Goal: Task Accomplishment & Management: Use online tool/utility

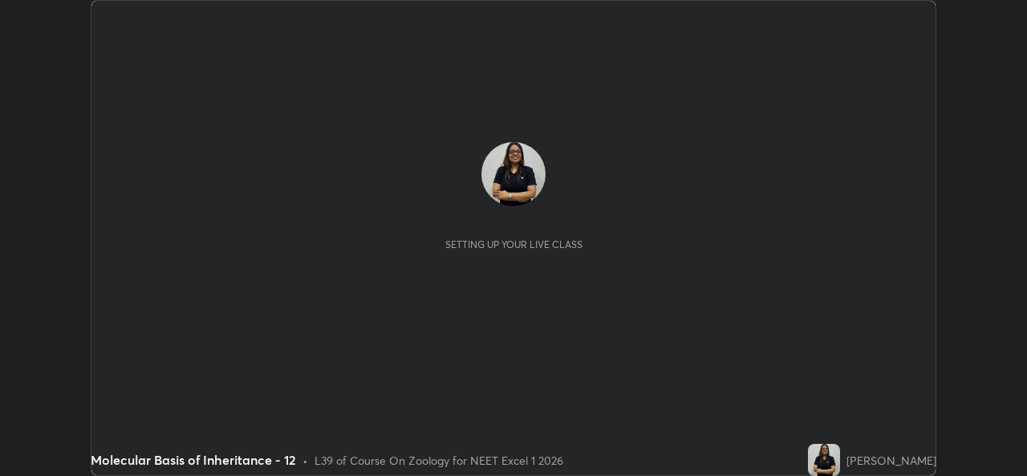
scroll to position [476, 1026]
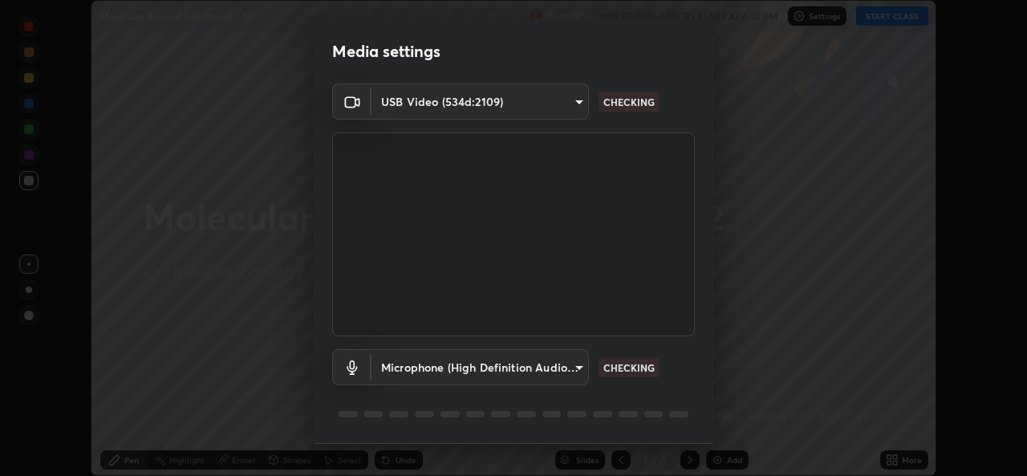
type input "9788daf0cbf52dd0d374ba9f0d4f11576c03820bc15fcf9a4a11f890b69d92bf"
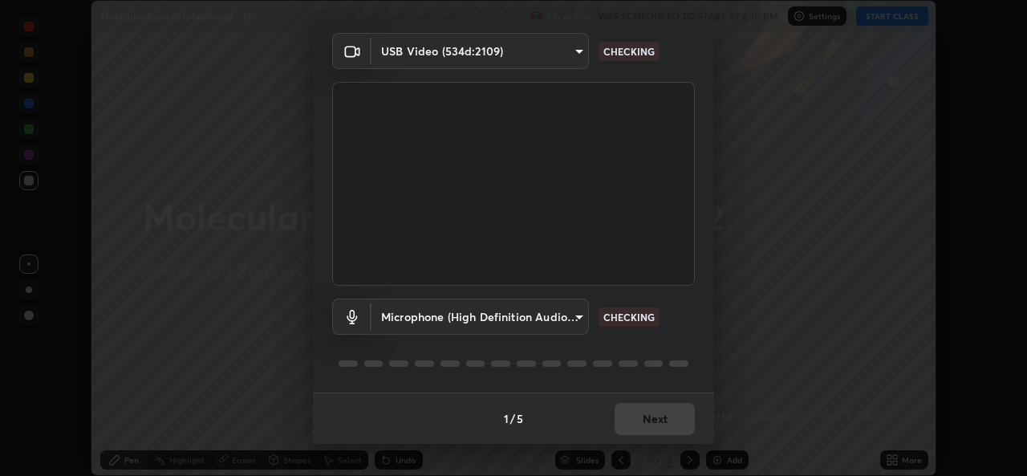
click at [565, 315] on body "Erase all Molecular Basis of Inheritance - 12 Recording WAS SCHEDULED TO START …" at bounding box center [513, 238] width 1027 height 476
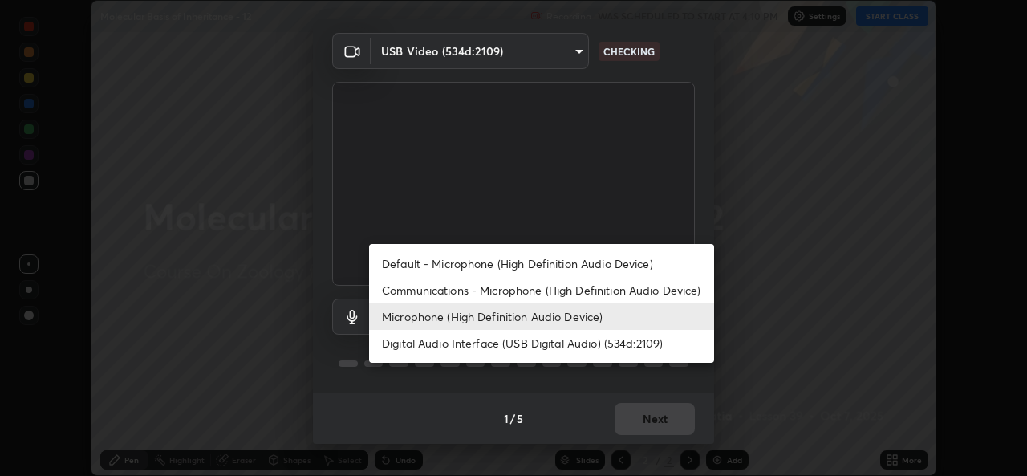
click at [518, 260] on li "Default - Microphone (High Definition Audio Device)" at bounding box center [541, 263] width 345 height 26
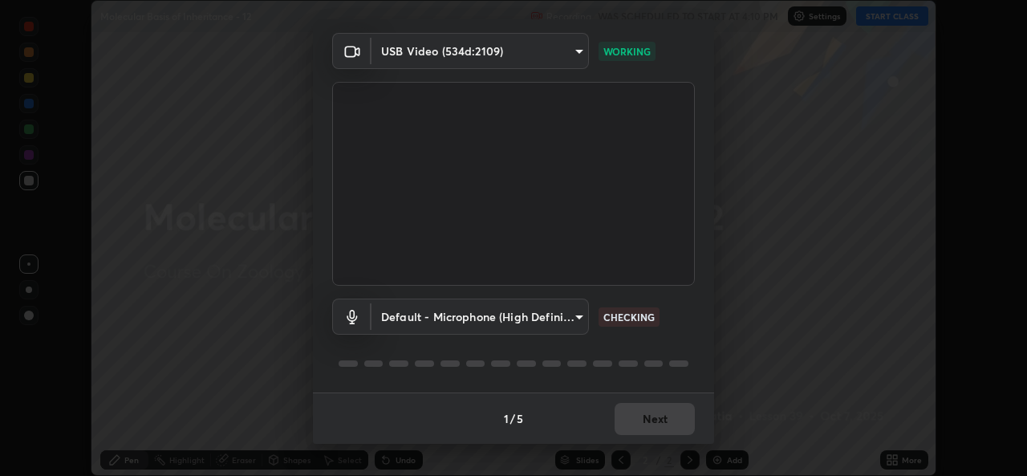
click at [564, 314] on body "Erase all Molecular Basis of Inheritance - 12 Recording WAS SCHEDULED TO START …" at bounding box center [513, 238] width 1027 height 476
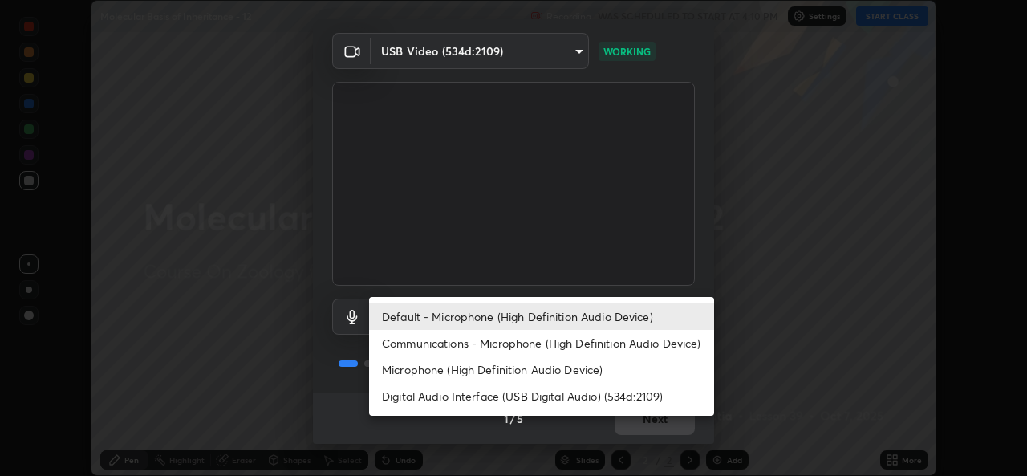
click at [527, 367] on li "Microphone (High Definition Audio Device)" at bounding box center [541, 369] width 345 height 26
type input "345f5d8304a1ab30e3d14ed5696ced08ebab0189725ef91838db04cd8f5619d4"
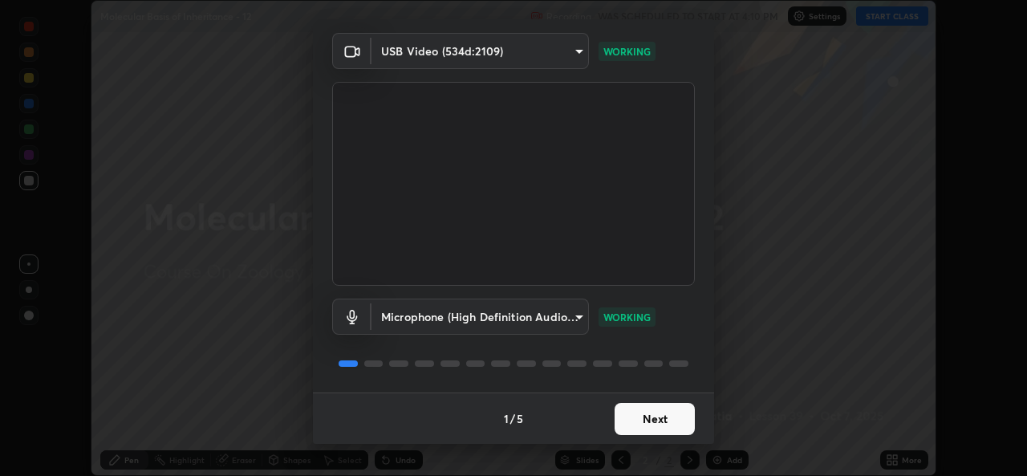
click at [650, 419] on button "Next" at bounding box center [654, 419] width 80 height 32
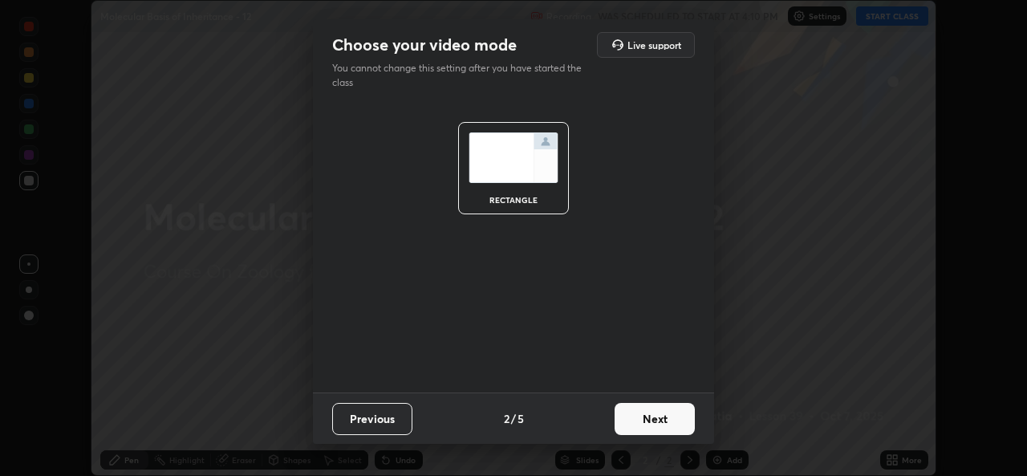
scroll to position [0, 0]
click at [655, 417] on button "Next" at bounding box center [654, 419] width 80 height 32
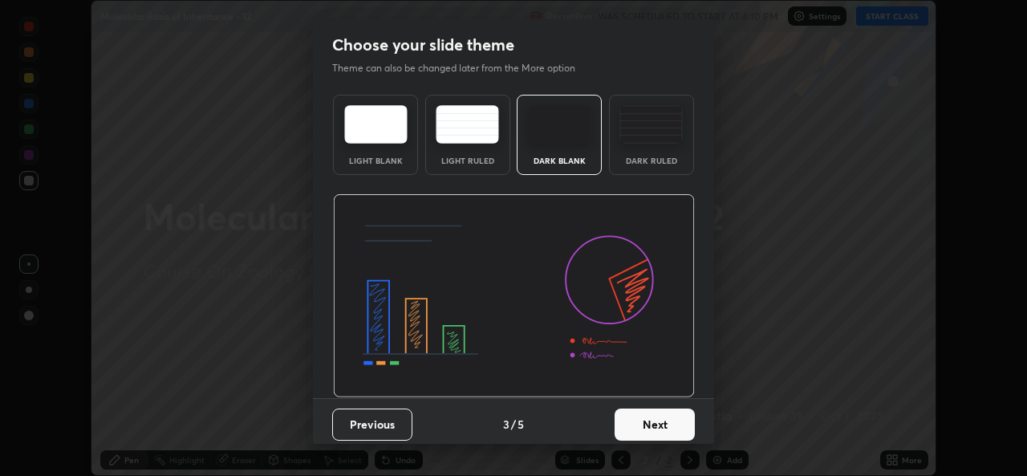
click at [660, 416] on button "Next" at bounding box center [654, 424] width 80 height 32
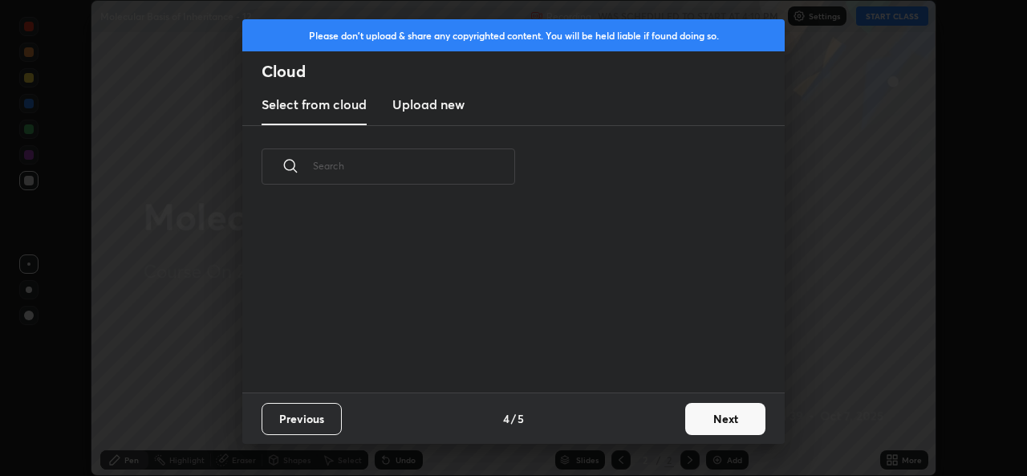
click at [674, 414] on div "Previous 4 / 5 Next" at bounding box center [513, 417] width 542 height 51
click at [692, 417] on button "Next" at bounding box center [725, 419] width 80 height 32
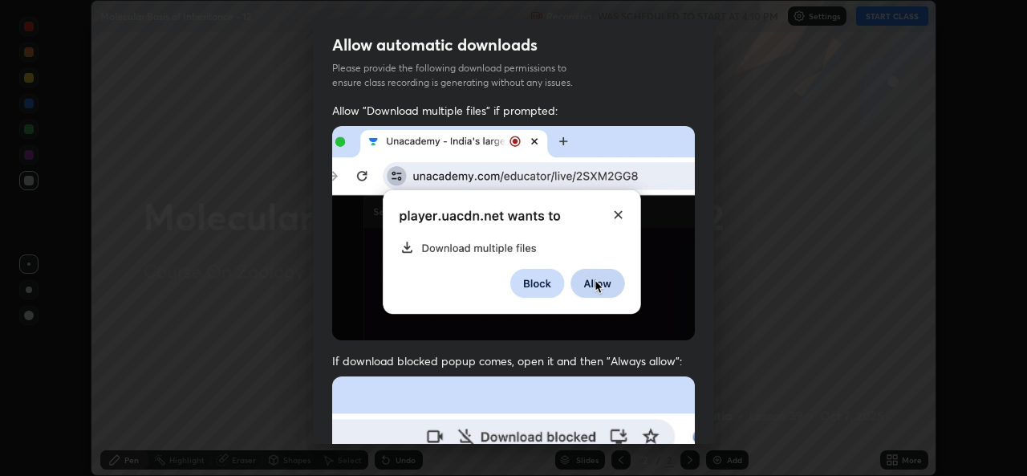
click at [668, 260] on img at bounding box center [513, 233] width 363 height 214
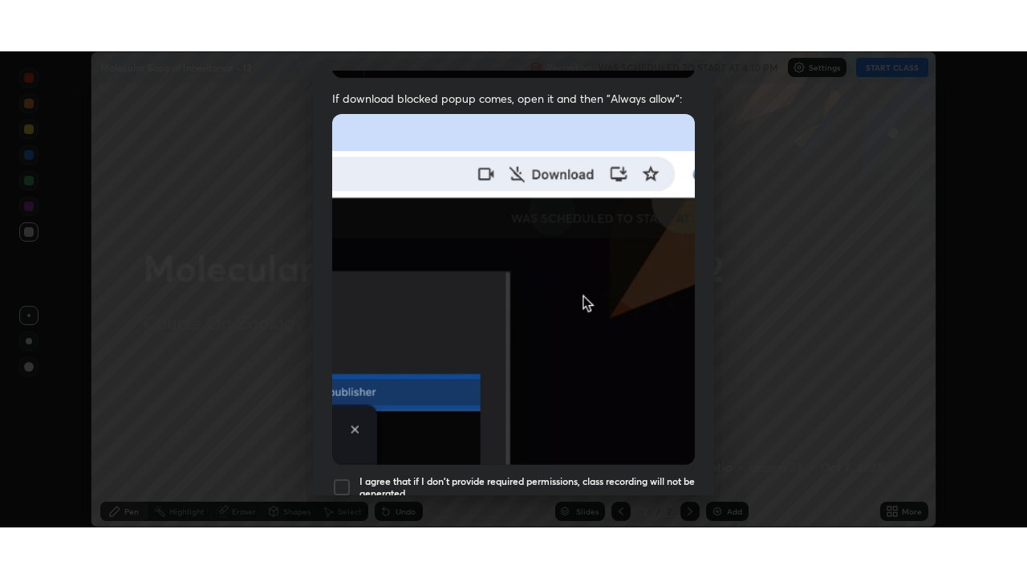
scroll to position [378, 0]
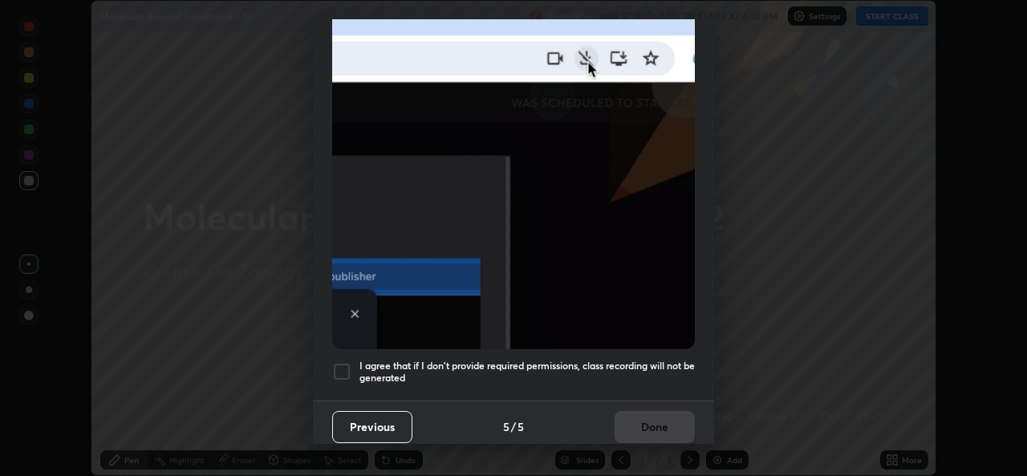
click at [355, 366] on div "I agree that if I don't provide required permissions, class recording will not …" at bounding box center [513, 371] width 363 height 19
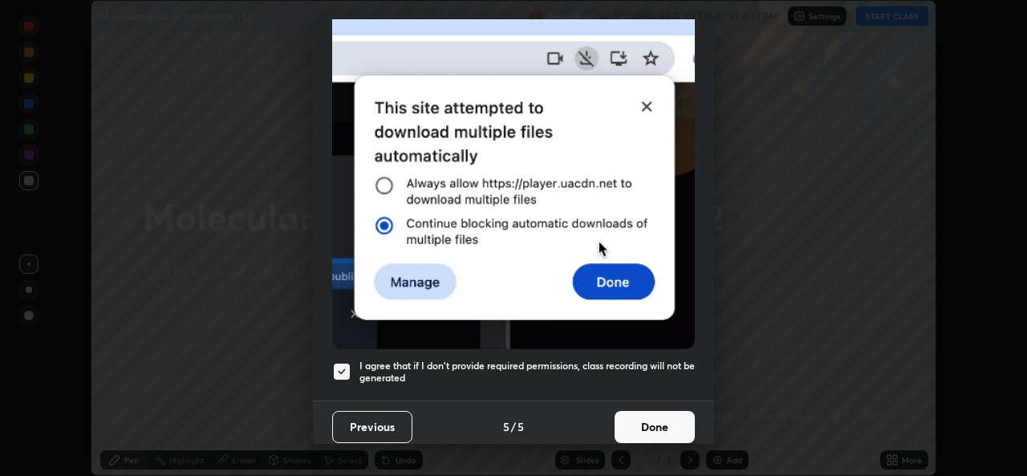
click at [657, 427] on button "Done" at bounding box center [654, 427] width 80 height 32
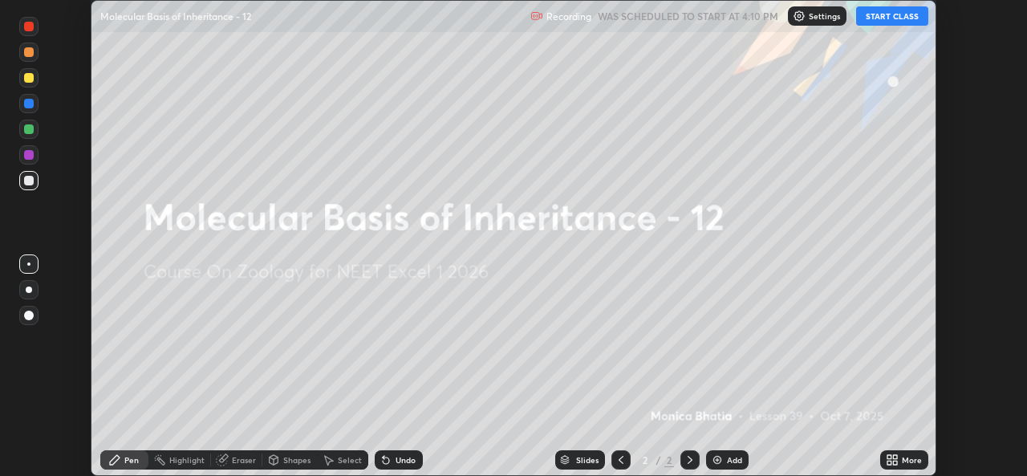
click at [915, 19] on button "START CLASS" at bounding box center [892, 15] width 72 height 19
click at [887, 458] on icon at bounding box center [889, 457] width 4 height 4
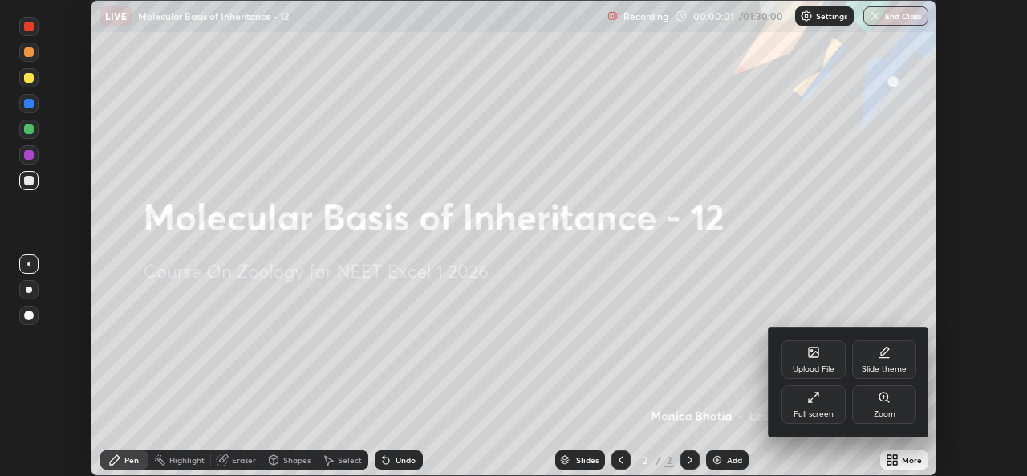
click at [829, 410] on div "Full screen" at bounding box center [813, 414] width 40 height 8
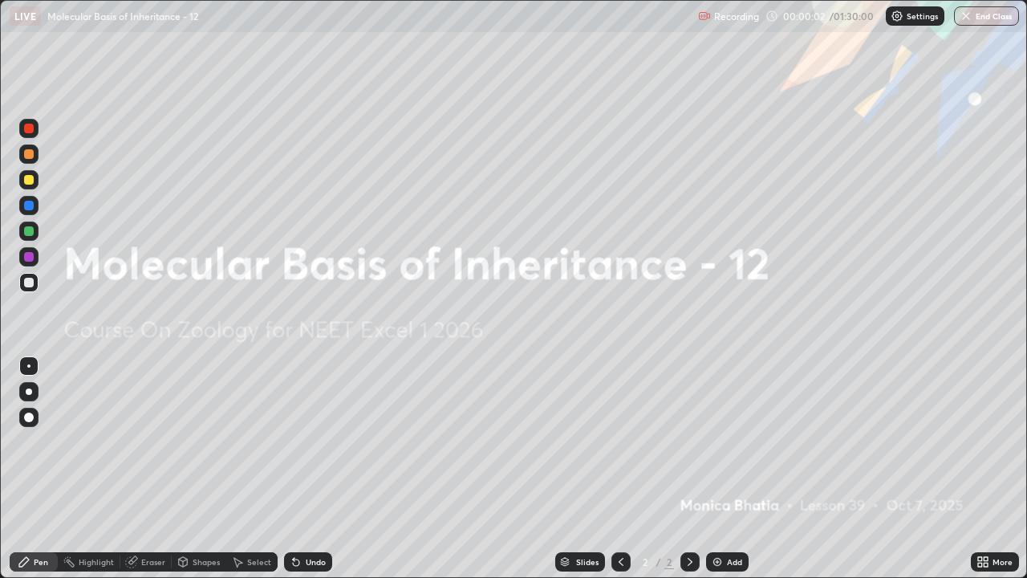
scroll to position [578, 1027]
click at [743, 475] on div "Add" at bounding box center [727, 561] width 43 height 19
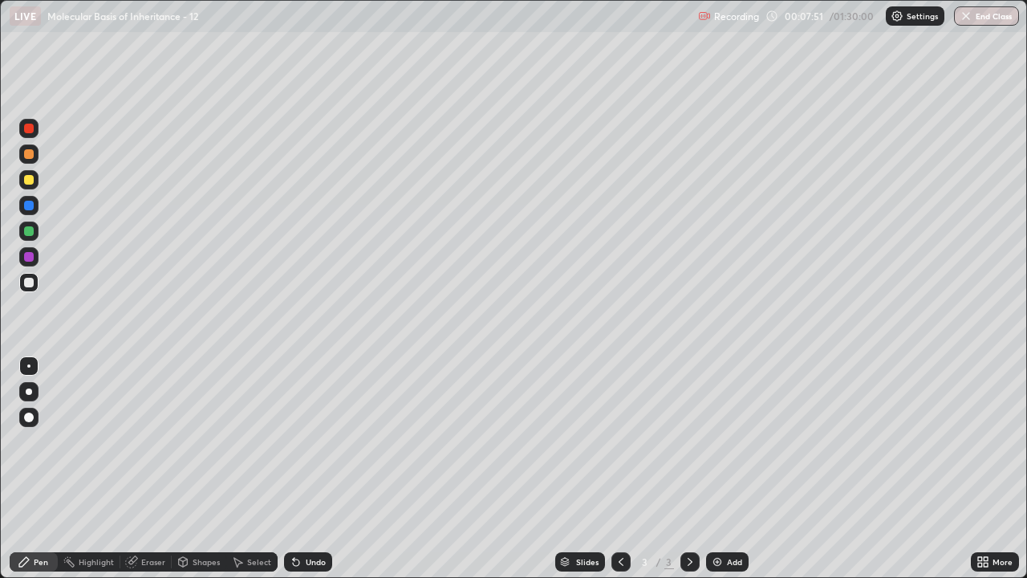
click at [27, 389] on div at bounding box center [29, 391] width 6 height 6
click at [26, 234] on div at bounding box center [29, 231] width 10 height 10
click at [29, 286] on div at bounding box center [29, 283] width 10 height 10
click at [33, 260] on div at bounding box center [28, 256] width 19 height 19
click at [736, 475] on div "Add" at bounding box center [727, 561] width 43 height 19
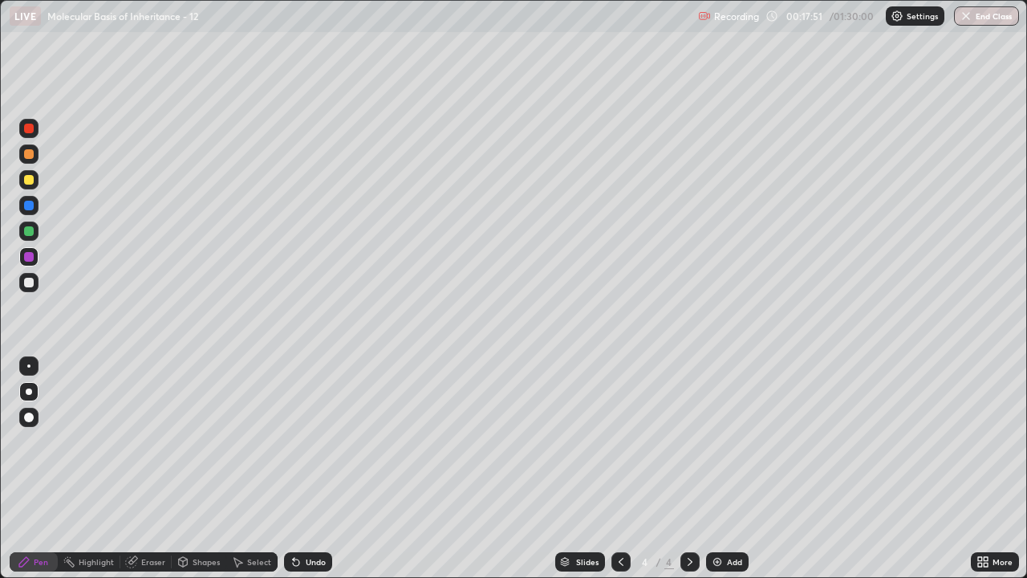
click at [30, 187] on div at bounding box center [28, 179] width 19 height 19
click at [744, 475] on div "Add" at bounding box center [727, 561] width 43 height 19
click at [30, 282] on div at bounding box center [29, 283] width 10 height 10
click at [732, 475] on div "Add" at bounding box center [734, 562] width 15 height 8
click at [221, 475] on div "Shapes" at bounding box center [199, 561] width 55 height 19
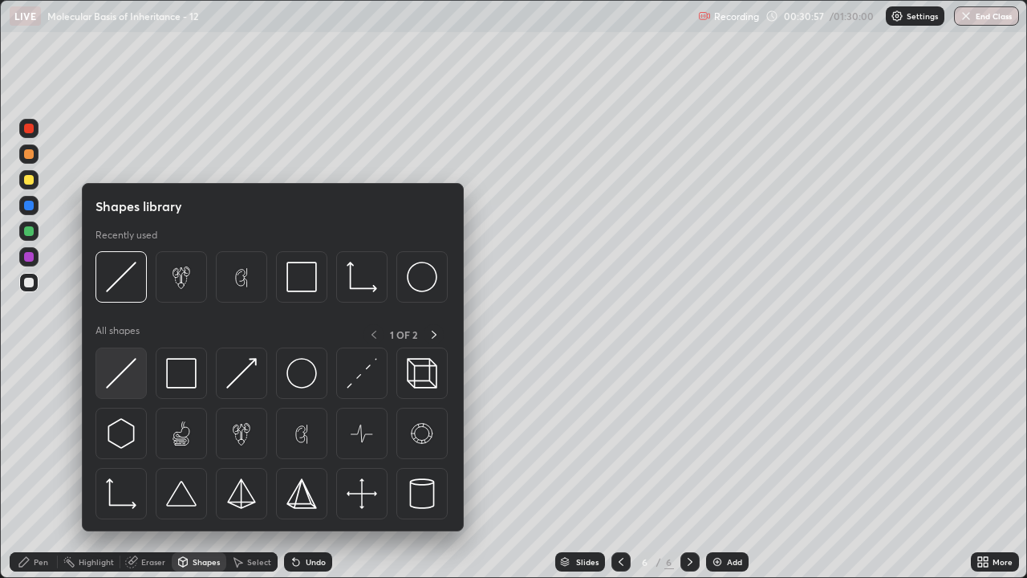
click at [131, 376] on img at bounding box center [121, 373] width 30 height 30
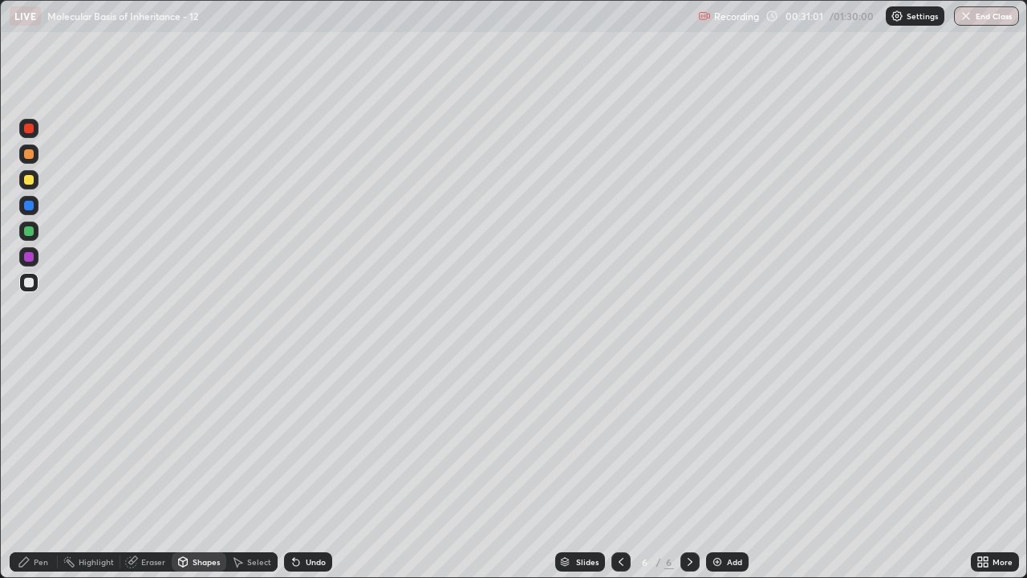
click at [29, 233] on div at bounding box center [29, 231] width 10 height 10
click at [28, 179] on div at bounding box center [29, 180] width 10 height 10
click at [39, 475] on div "Pen" at bounding box center [41, 562] width 14 height 8
click at [30, 257] on div at bounding box center [29, 257] width 10 height 10
click at [720, 475] on div "Add" at bounding box center [727, 561] width 43 height 19
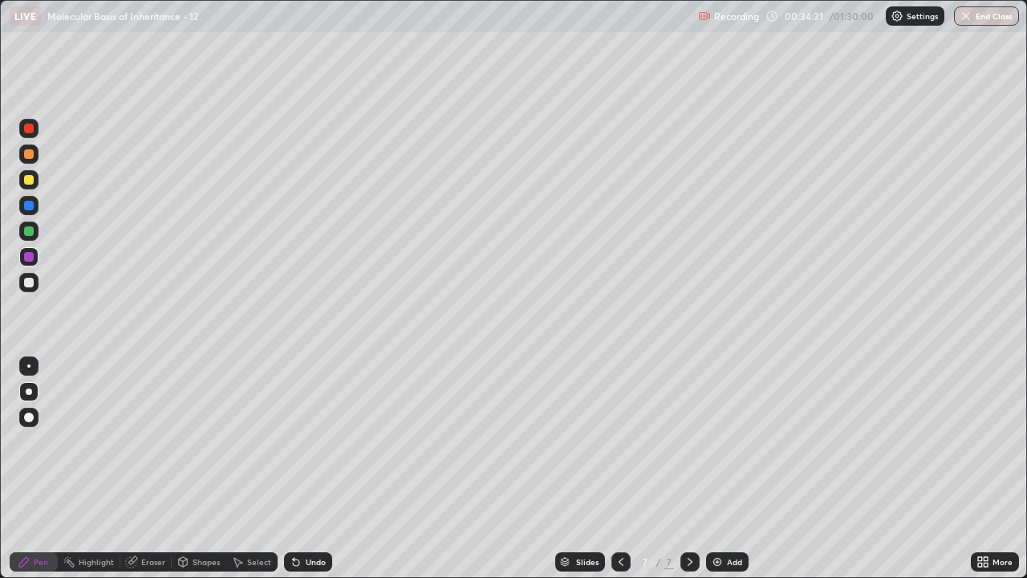
click at [38, 208] on div at bounding box center [28, 205] width 19 height 19
click at [25, 228] on div at bounding box center [29, 231] width 10 height 10
click at [32, 234] on div at bounding box center [29, 231] width 10 height 10
click at [619, 475] on icon at bounding box center [620, 561] width 13 height 13
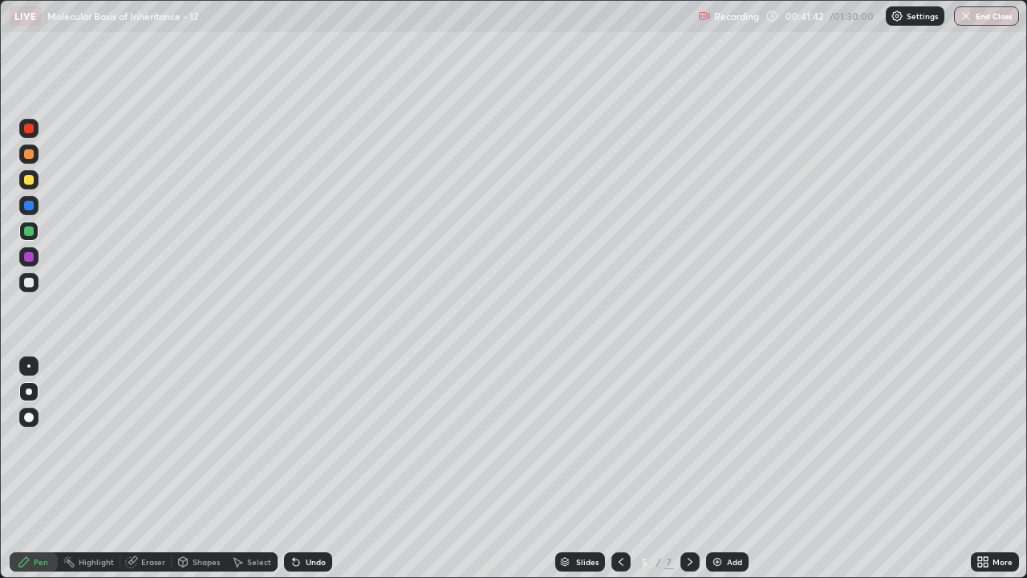
click at [735, 475] on div "Add" at bounding box center [734, 562] width 15 height 8
click at [30, 282] on div at bounding box center [29, 283] width 10 height 10
click at [33, 185] on div at bounding box center [28, 179] width 19 height 19
click at [724, 475] on div "Add" at bounding box center [727, 561] width 43 height 19
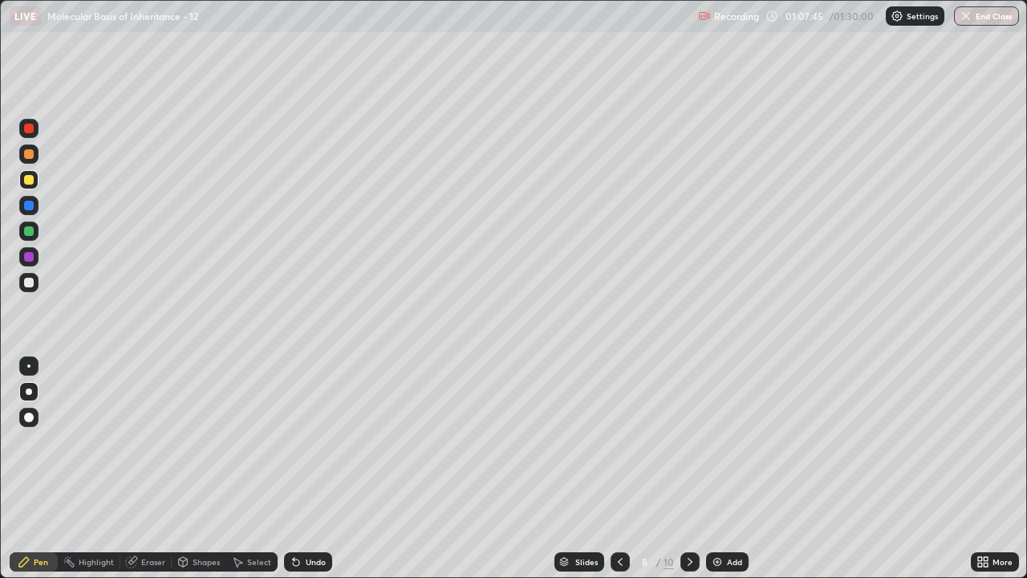
click at [31, 258] on div at bounding box center [29, 257] width 10 height 10
click at [31, 238] on div at bounding box center [28, 230] width 19 height 19
click at [144, 475] on div "Eraser" at bounding box center [153, 562] width 24 height 8
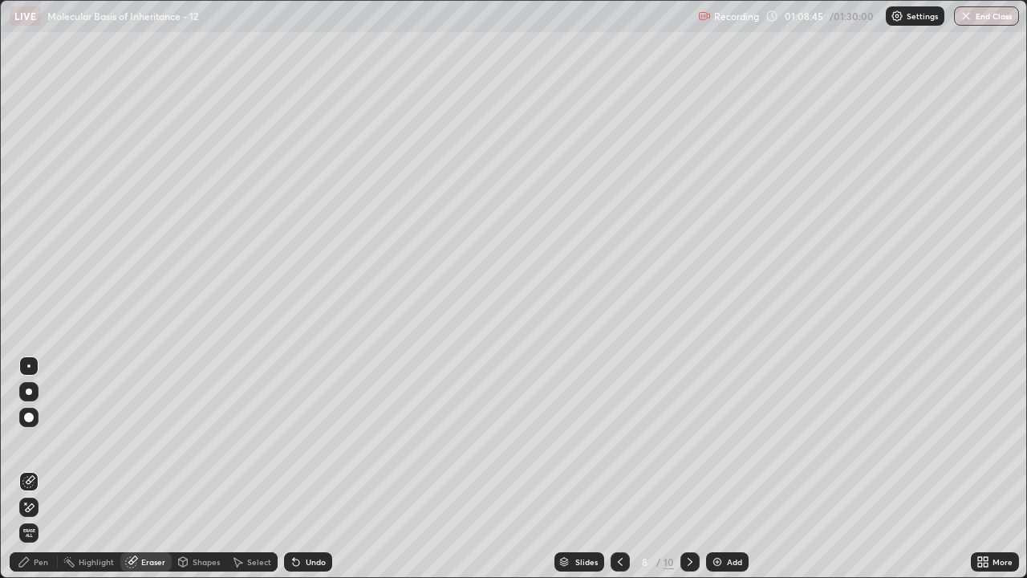
click at [36, 475] on div "Pen" at bounding box center [41, 562] width 14 height 8
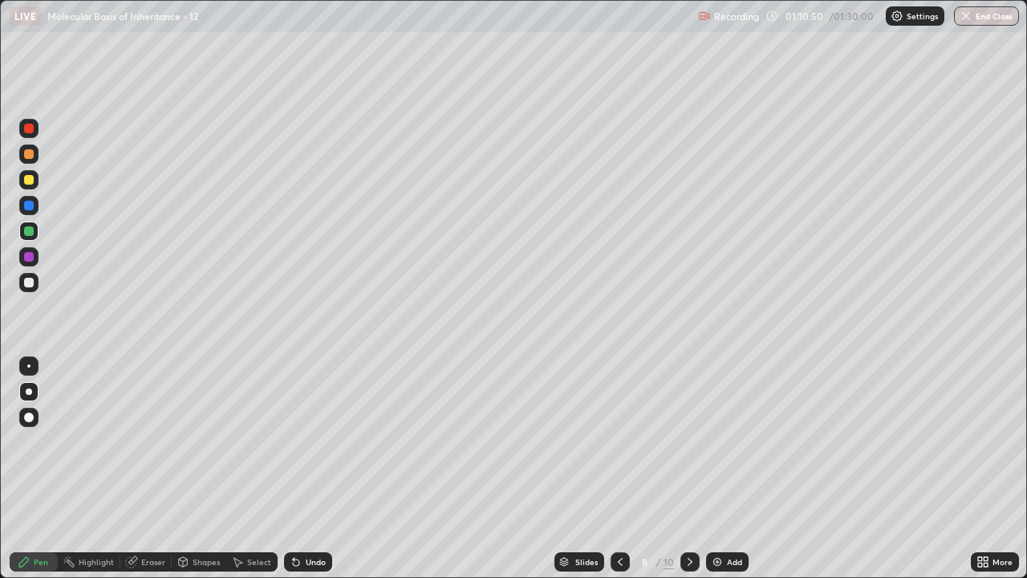
click at [744, 475] on div "Add" at bounding box center [727, 561] width 43 height 19
click at [33, 282] on div at bounding box center [29, 283] width 10 height 10
click at [626, 475] on div at bounding box center [620, 561] width 19 height 19
click at [621, 475] on icon at bounding box center [620, 561] width 13 height 13
click at [688, 475] on icon at bounding box center [689, 561] width 13 height 13
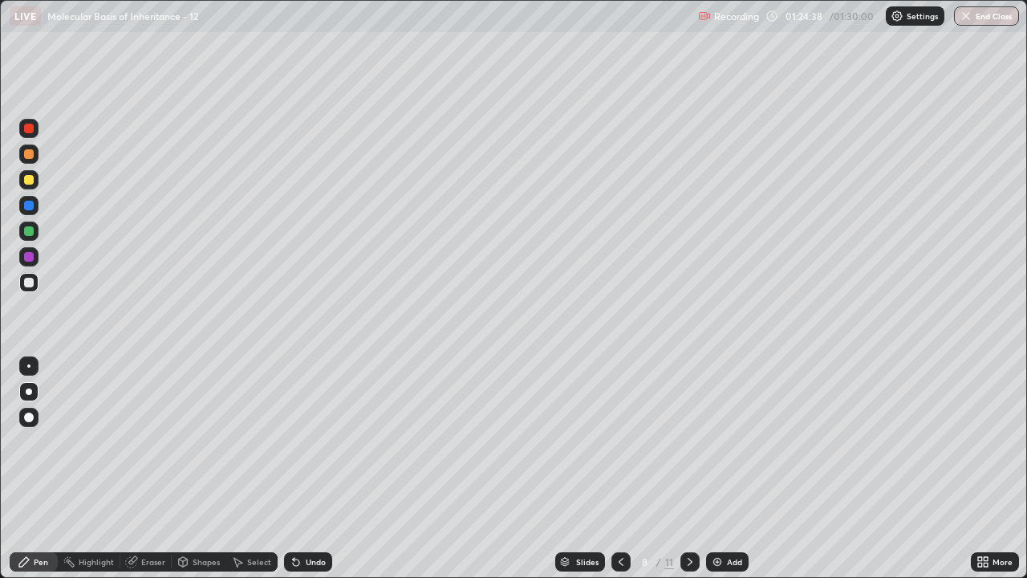
click at [989, 21] on button "End Class" at bounding box center [986, 15] width 65 height 19
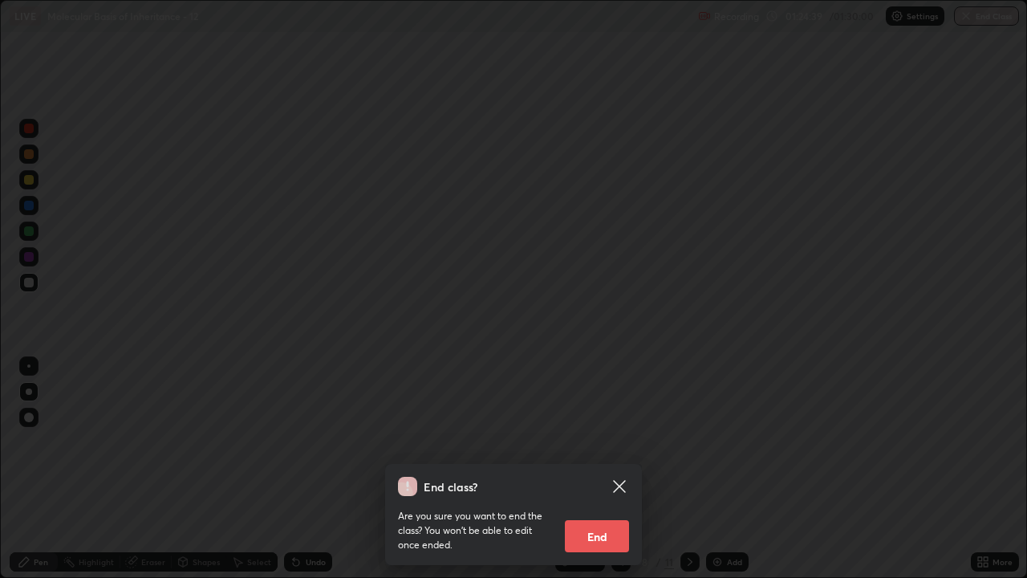
click at [607, 475] on button "End" at bounding box center [597, 536] width 64 height 32
